Goal: Transaction & Acquisition: Purchase product/service

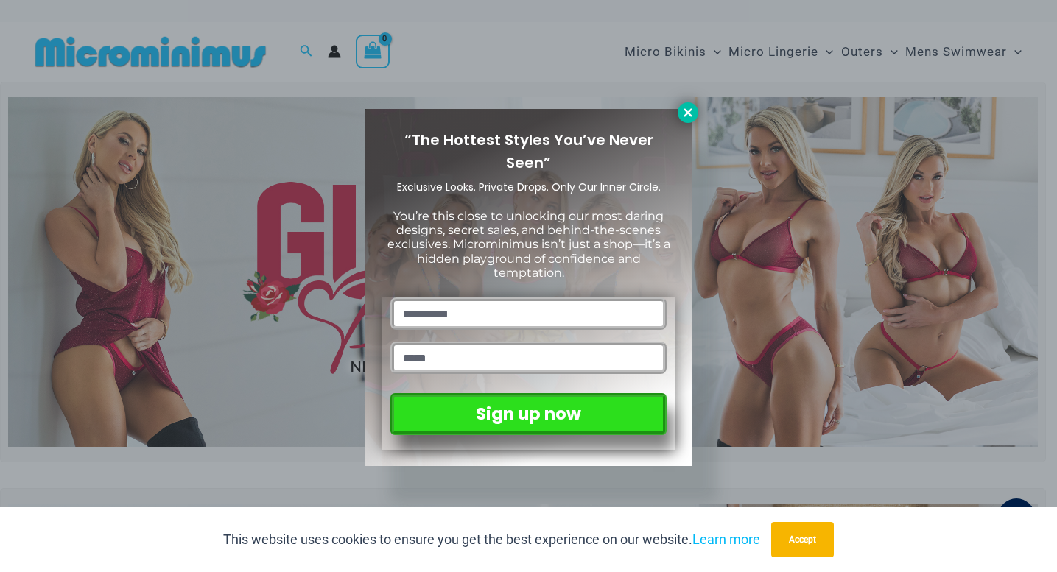
type input "**********"
click at [685, 120] on button at bounding box center [688, 112] width 21 height 21
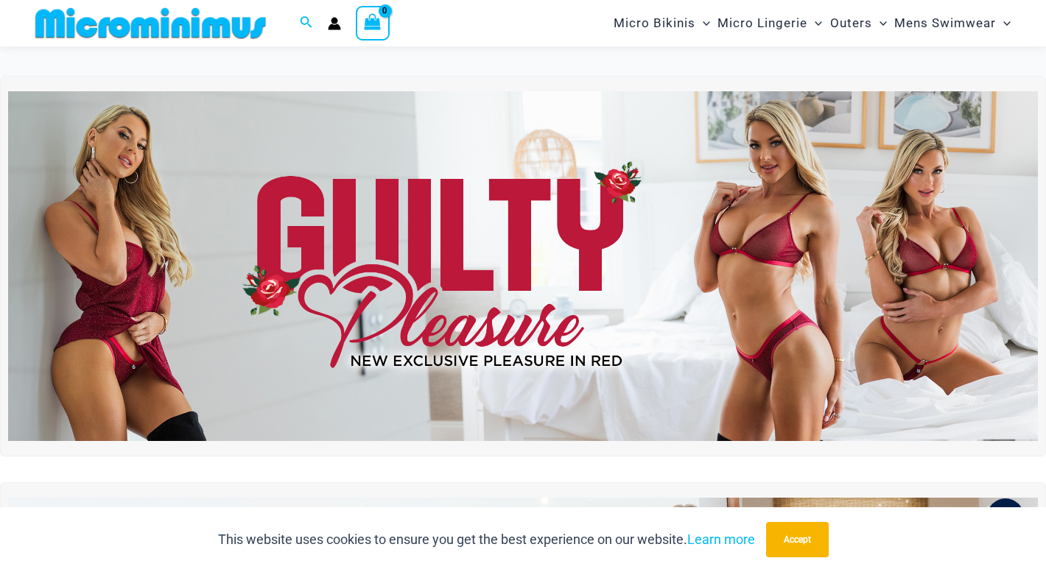
scroll to position [52, 0]
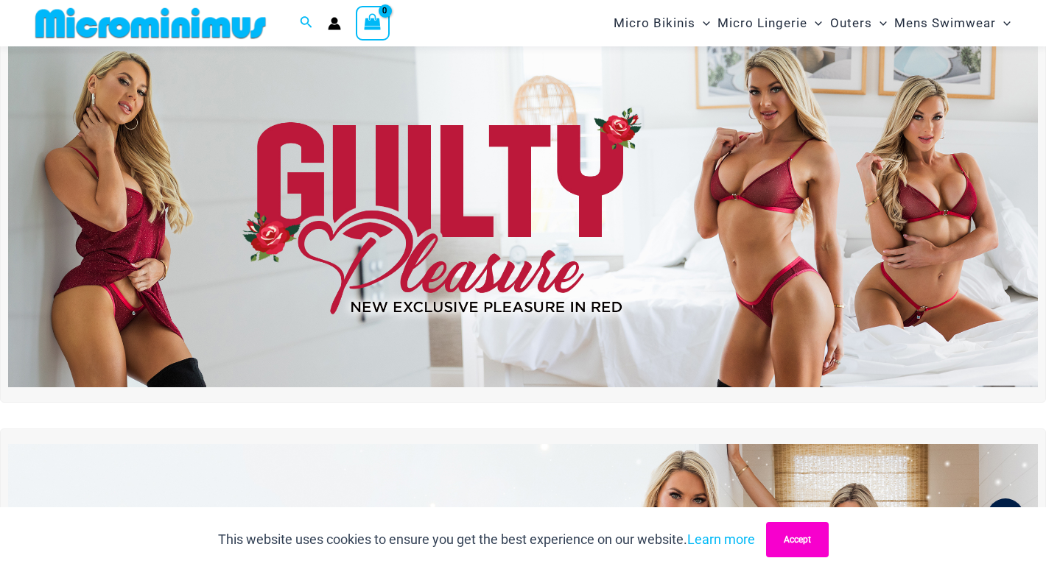
click at [793, 539] on button "Accept" at bounding box center [797, 539] width 63 height 35
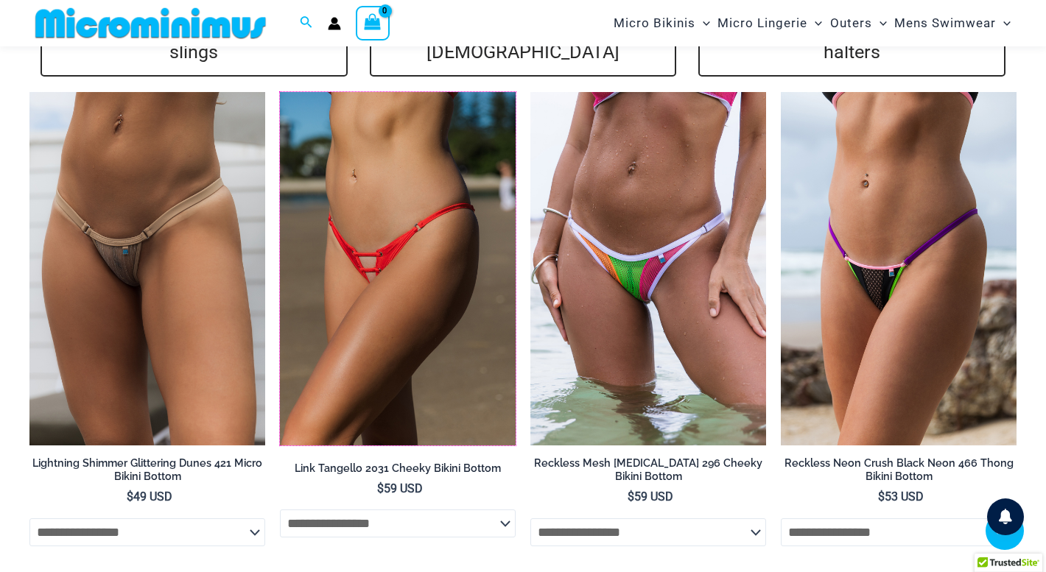
scroll to position [3491, 0]
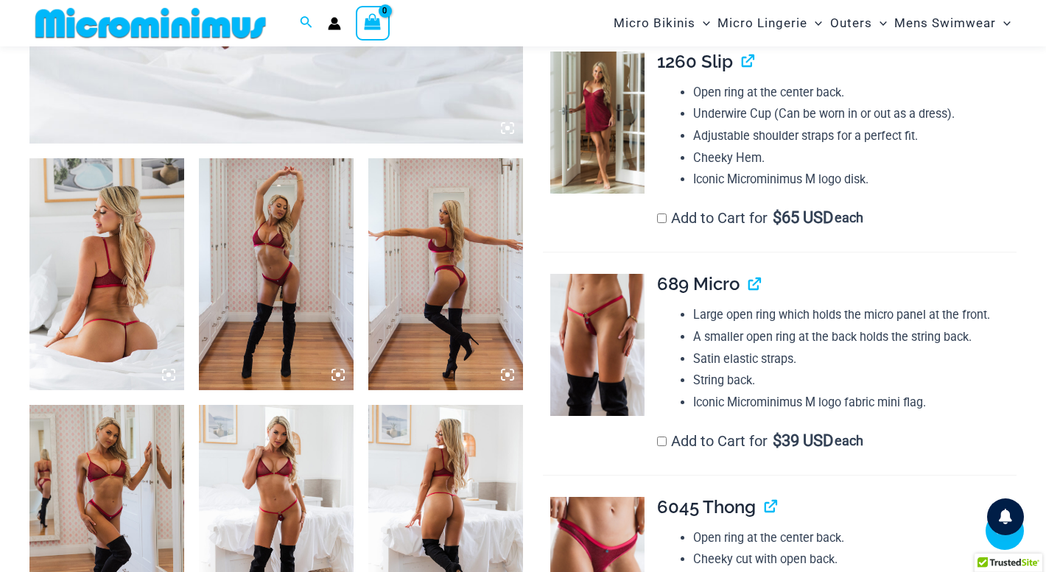
scroll to position [733, 0]
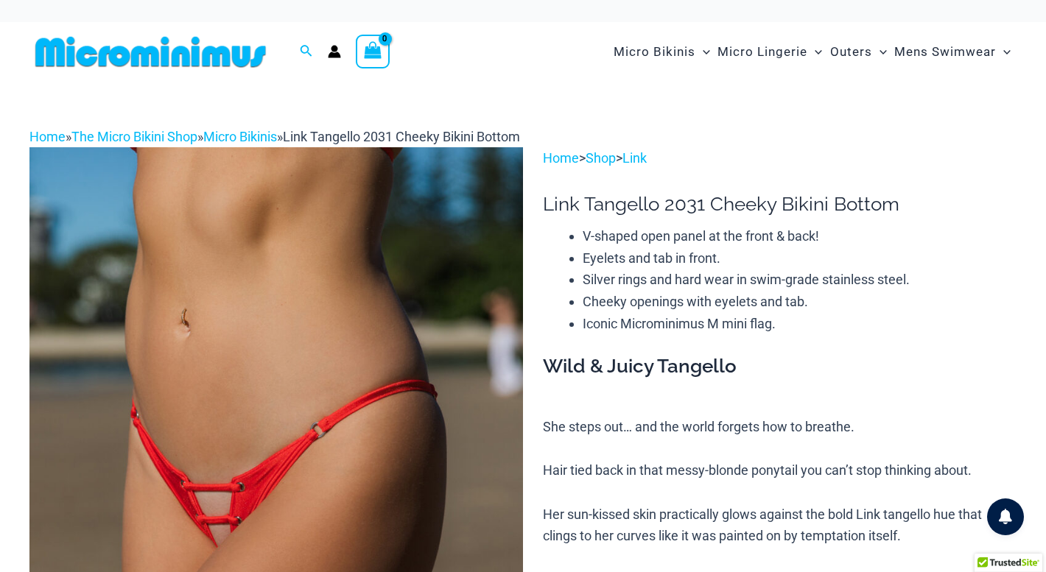
type input "**********"
drag, startPoint x: 0, startPoint y: 0, endPoint x: 662, endPoint y: 200, distance: 692.0
click at [662, 200] on h1 "Link Tangello 2031 Cheeky Bikini Bottom" at bounding box center [780, 204] width 474 height 23
copy h1 "Link Tangello"
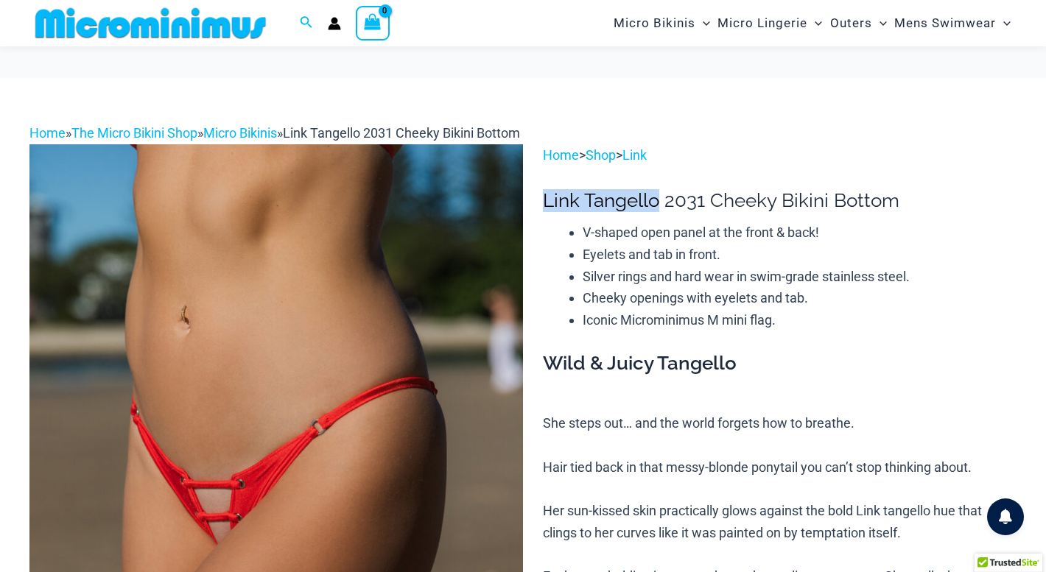
scroll to position [211, 0]
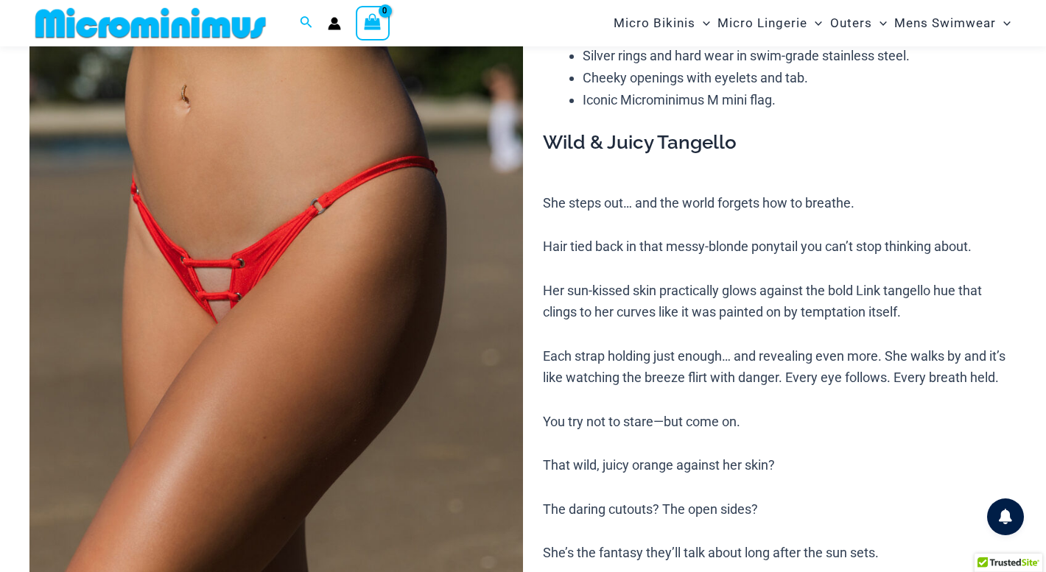
click at [723, 185] on div "Wild & Juicy Tangello She steps out… and the world forgets how to breathe. Hair…" at bounding box center [780, 390] width 474 height 521
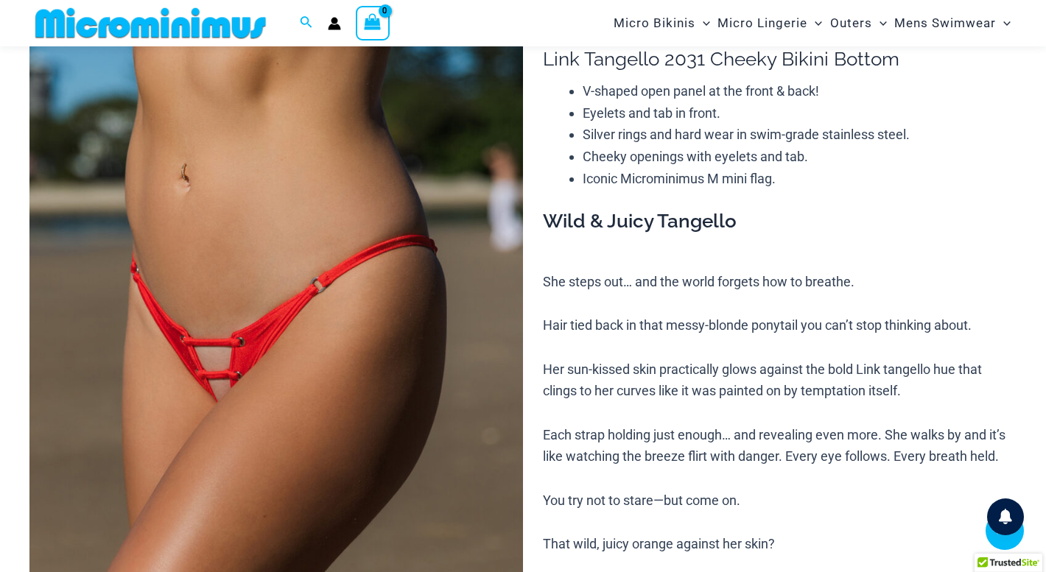
scroll to position [20, 0]
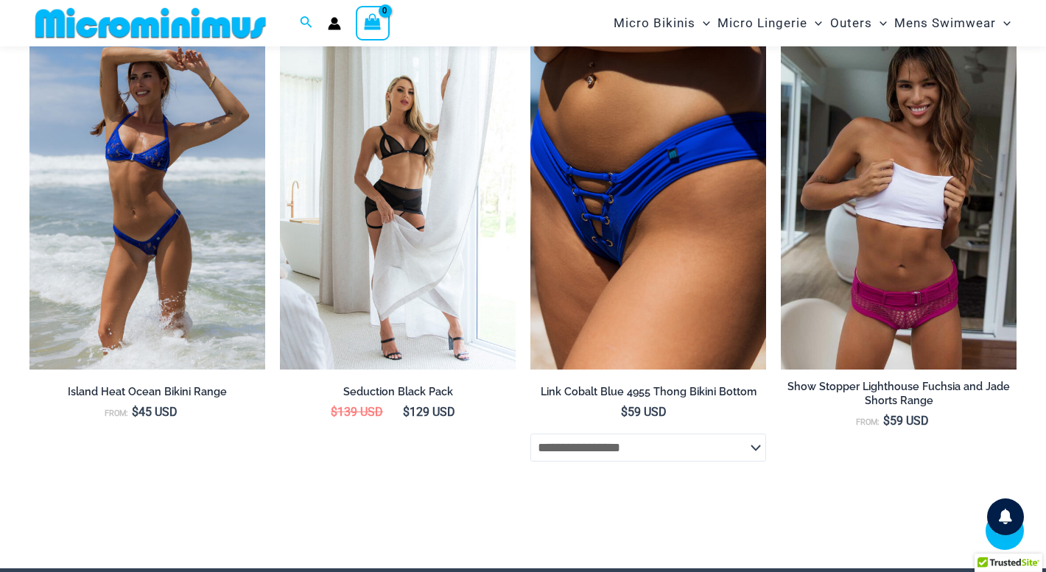
scroll to position [4156, 0]
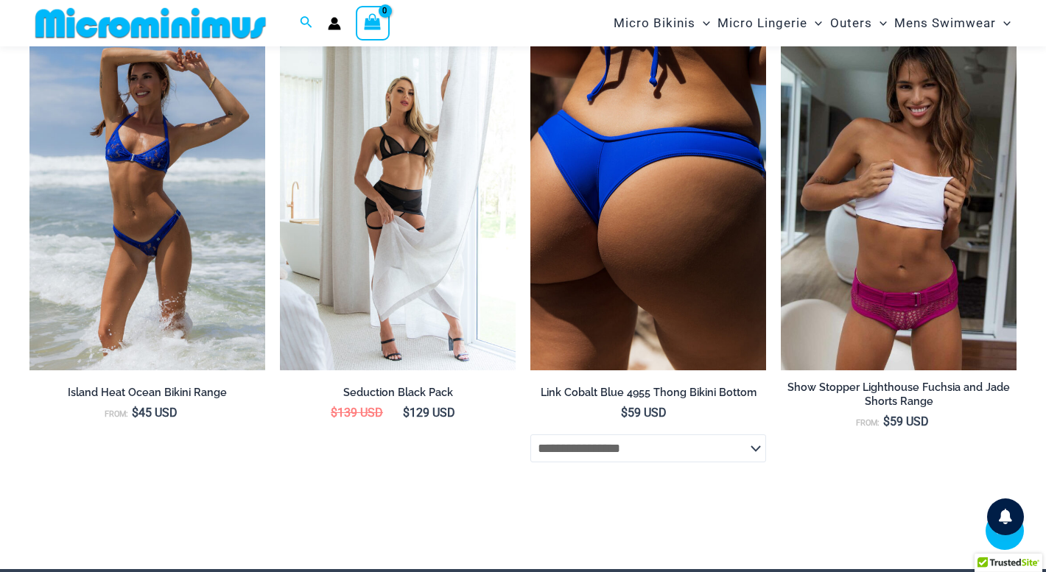
click at [635, 223] on img at bounding box center [648, 194] width 236 height 354
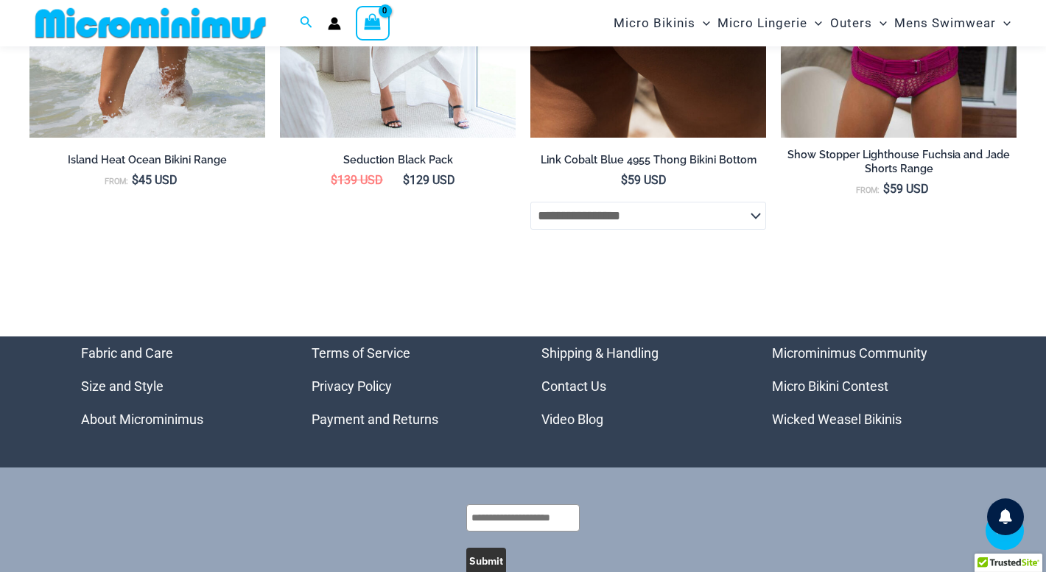
scroll to position [4454, 0]
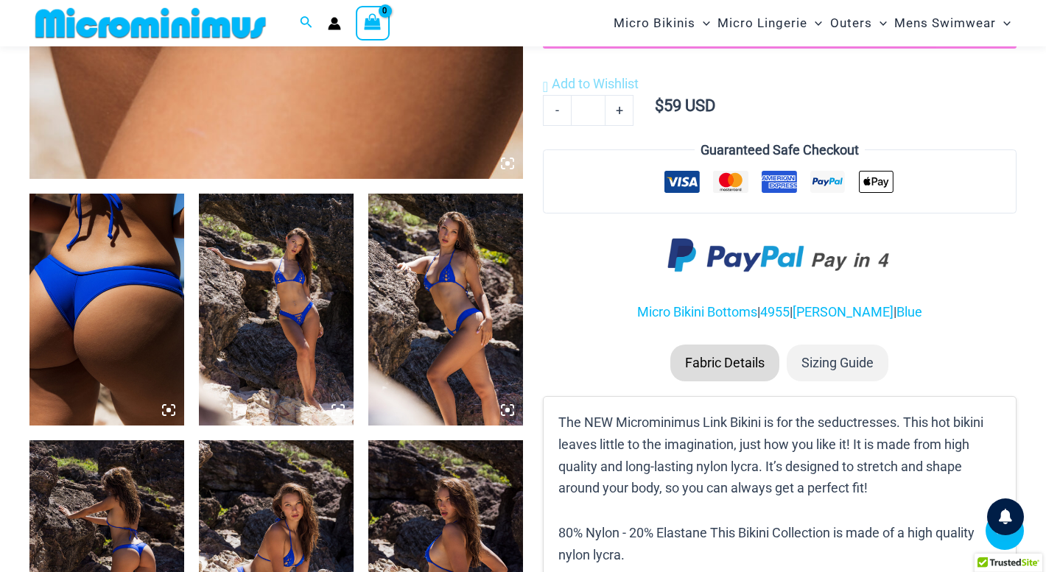
scroll to position [698, 0]
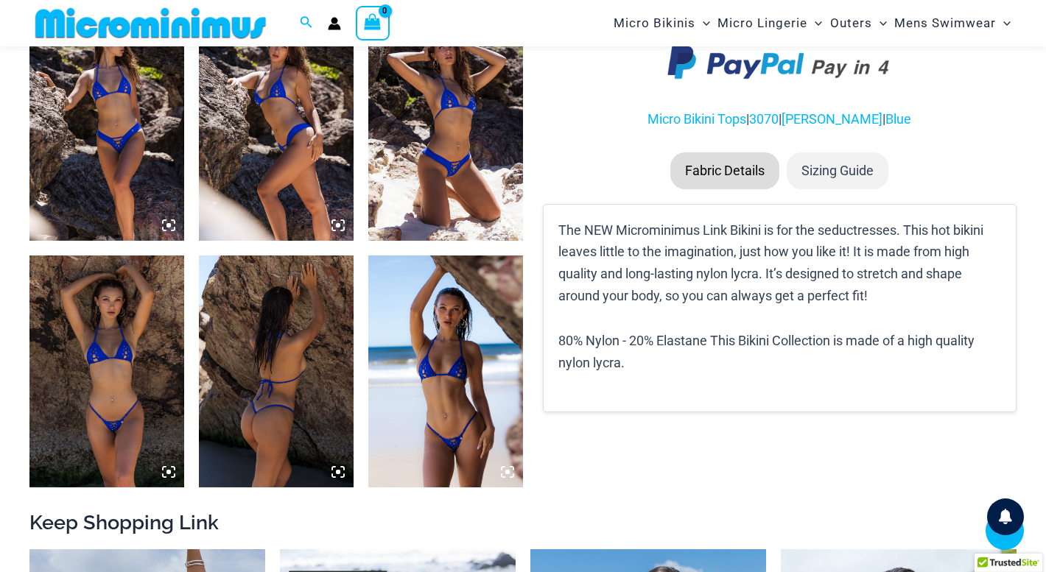
scroll to position [881, 0]
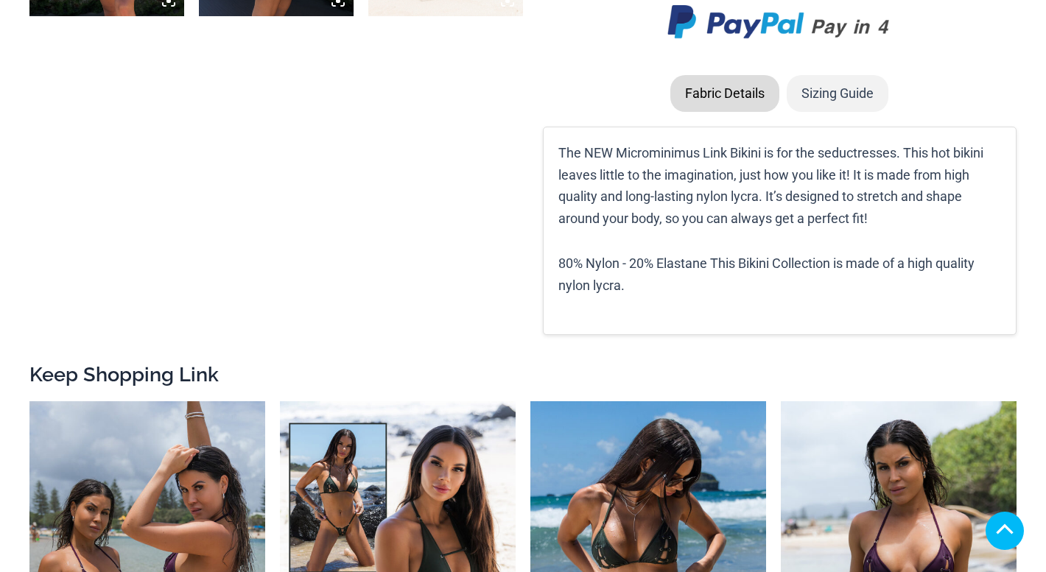
scroll to position [1378, 0]
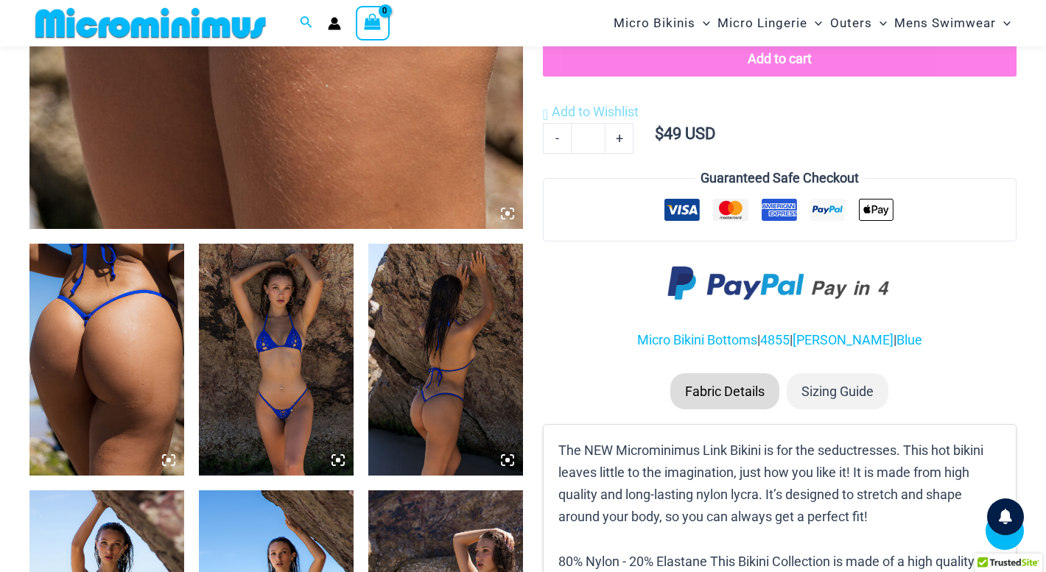
scroll to position [645, 0]
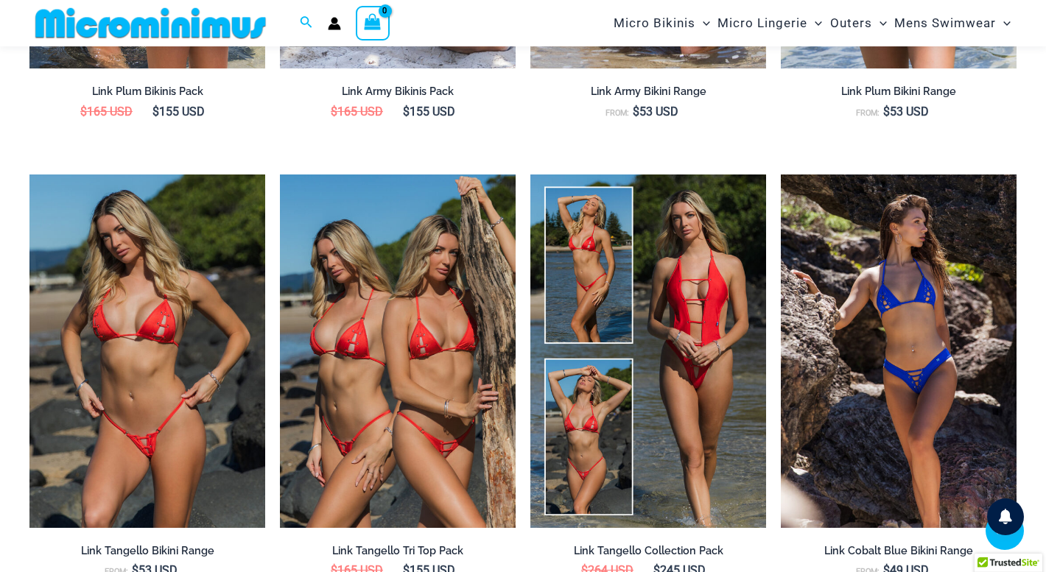
scroll to position [1715, 0]
